Goal: Information Seeking & Learning: Learn about a topic

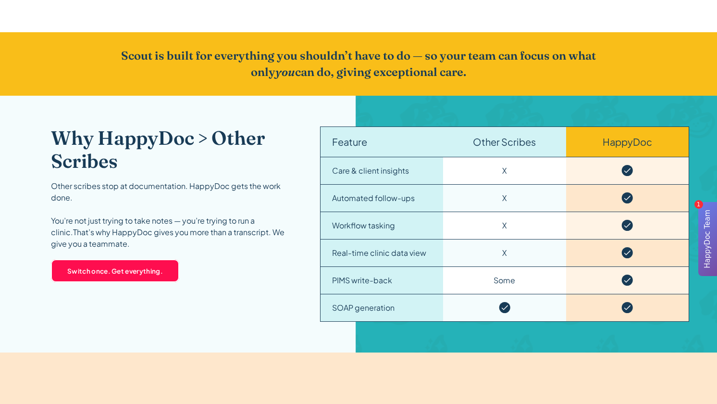
scroll to position [1412, 0]
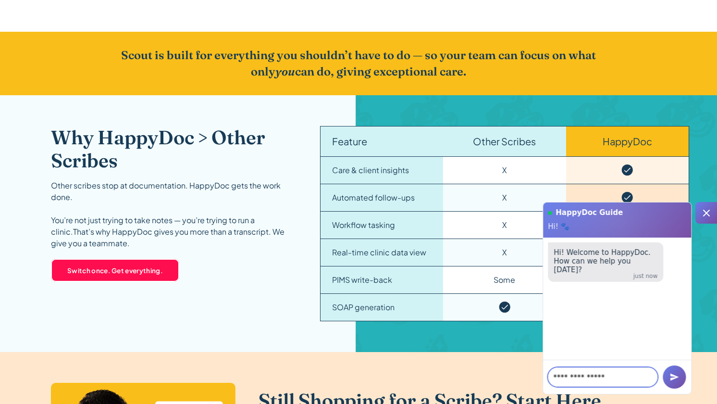
type textarea "**********"
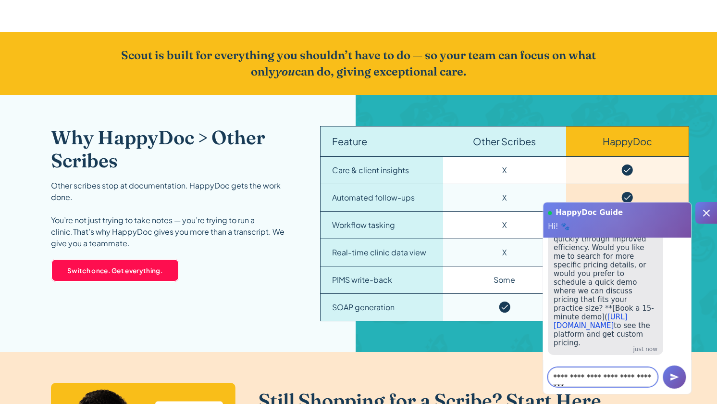
scroll to position [5, 0]
type textarea "**********"
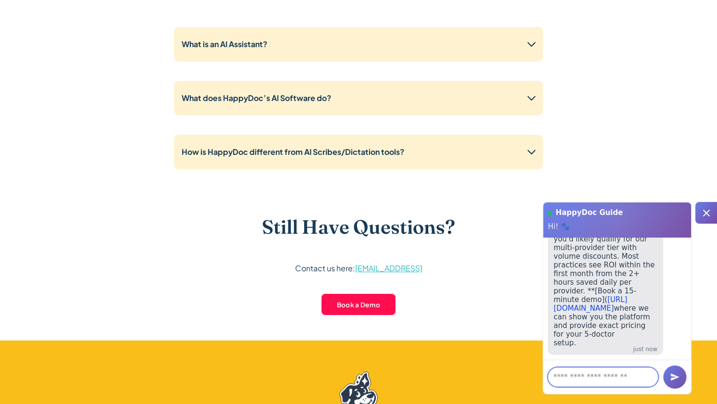
scroll to position [2398, 0]
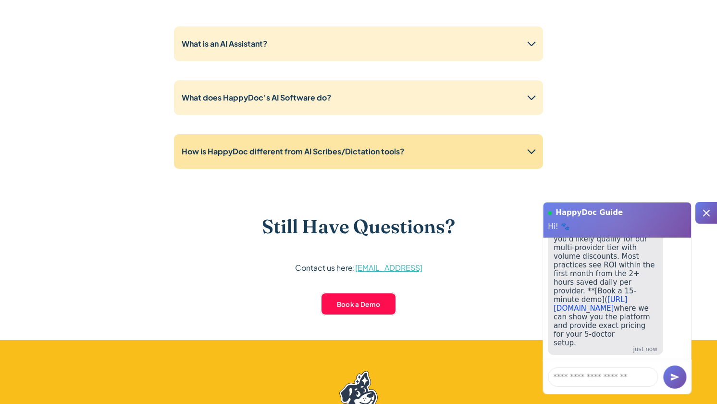
click at [406, 167] on div "How is HappyDoc different from AI Scribes/Dictation tools?" at bounding box center [358, 151] width 369 height 35
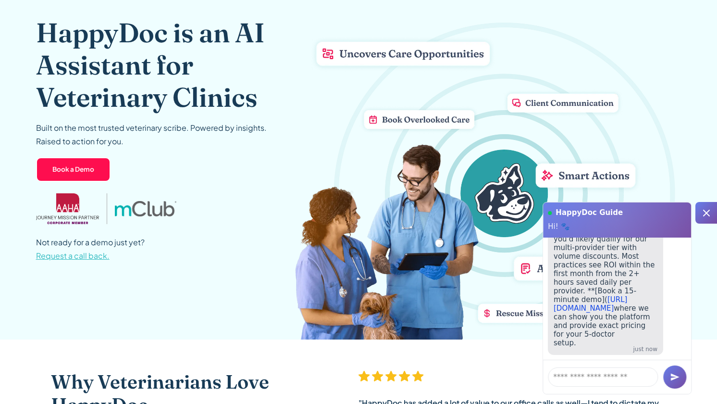
scroll to position [0, 0]
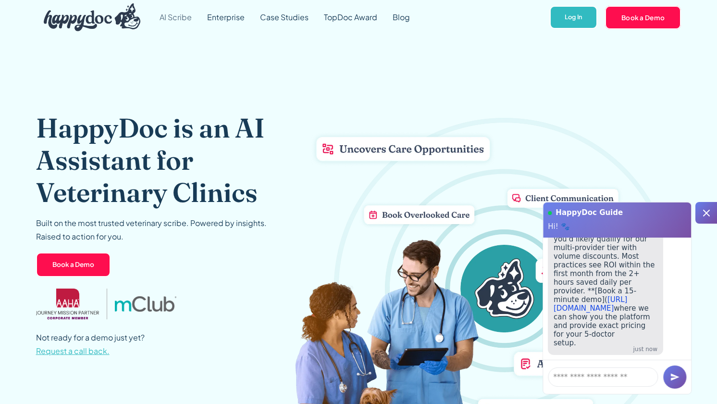
click at [184, 17] on link "AI Scribe" at bounding box center [176, 17] width 48 height 35
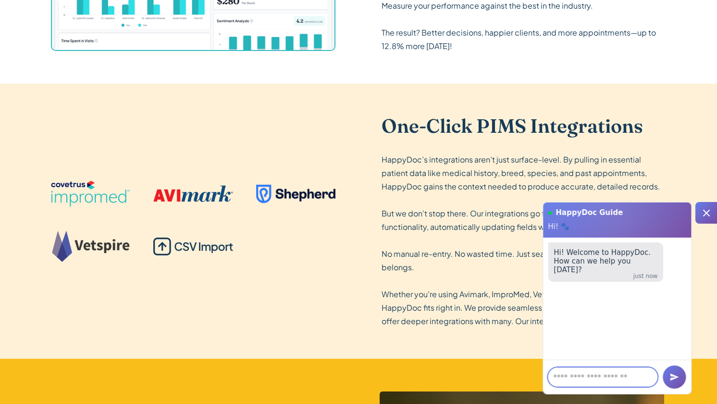
scroll to position [1592, 0]
click at [709, 216] on icon at bounding box center [706, 213] width 12 height 12
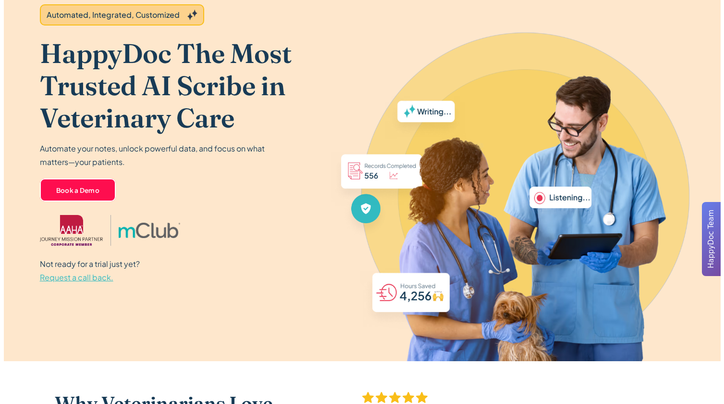
scroll to position [0, 0]
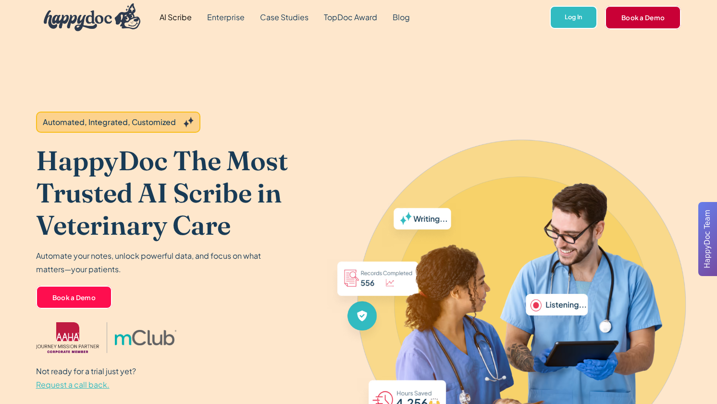
click at [641, 16] on link "Book a Demo" at bounding box center [643, 17] width 76 height 23
